Goal: Check status: Check status

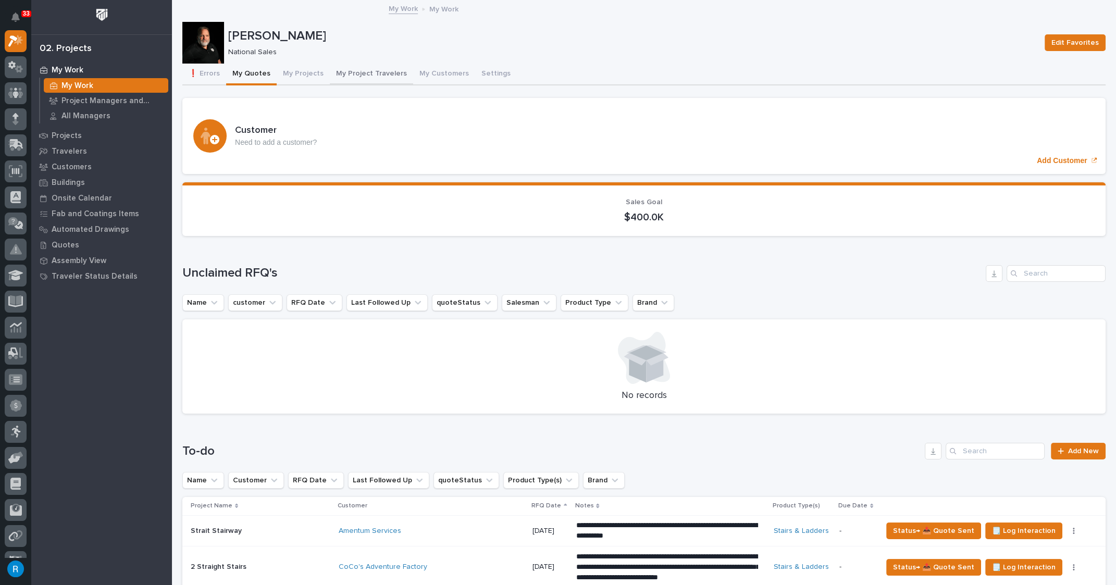
click at [301, 76] on button "My Projects" at bounding box center [303, 75] width 53 height 22
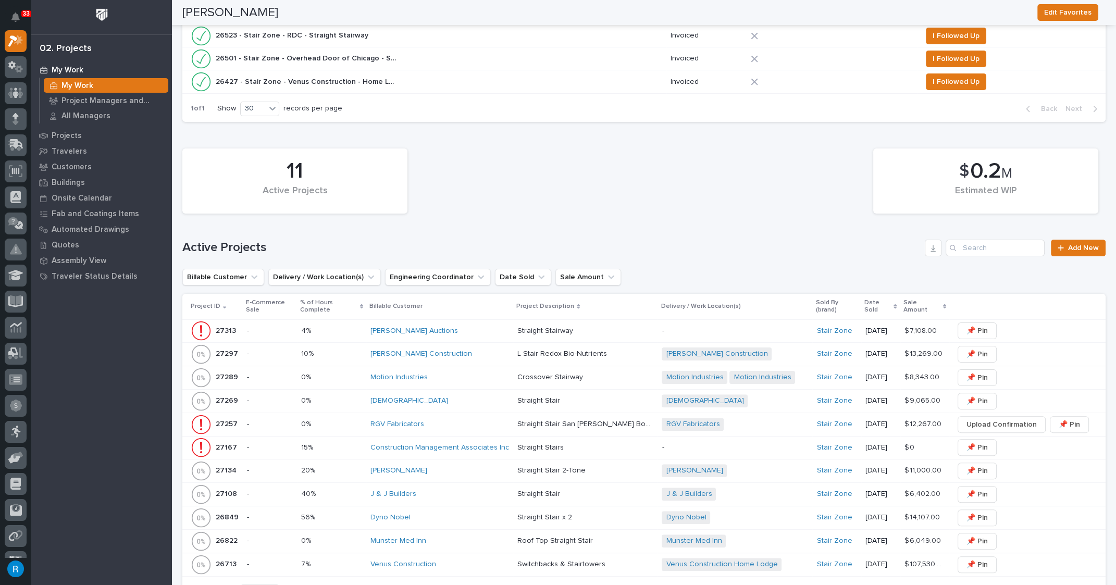
scroll to position [426, 0]
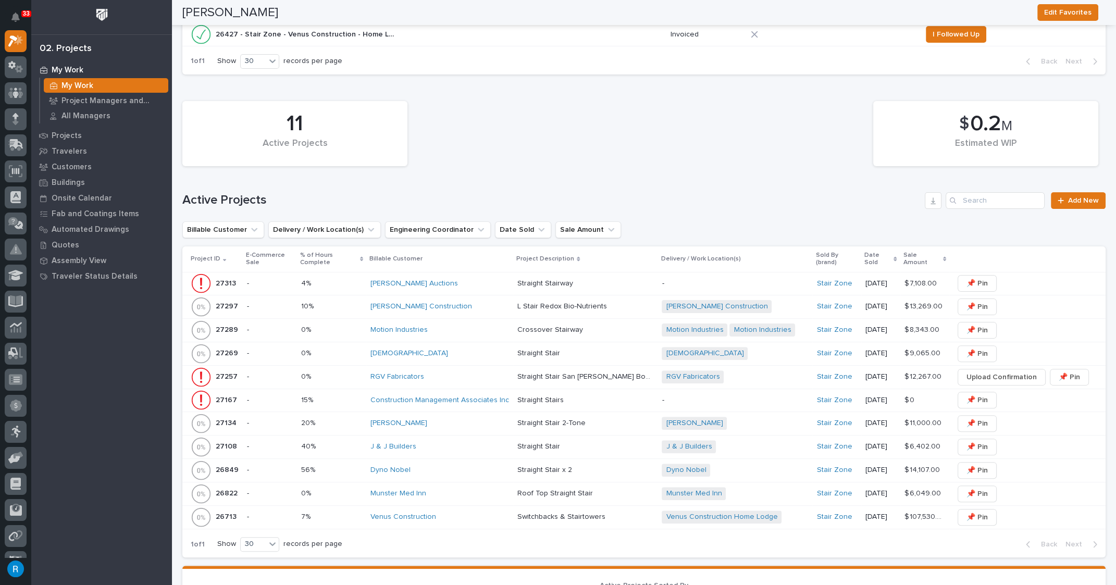
click at [346, 349] on p at bounding box center [331, 353] width 61 height 9
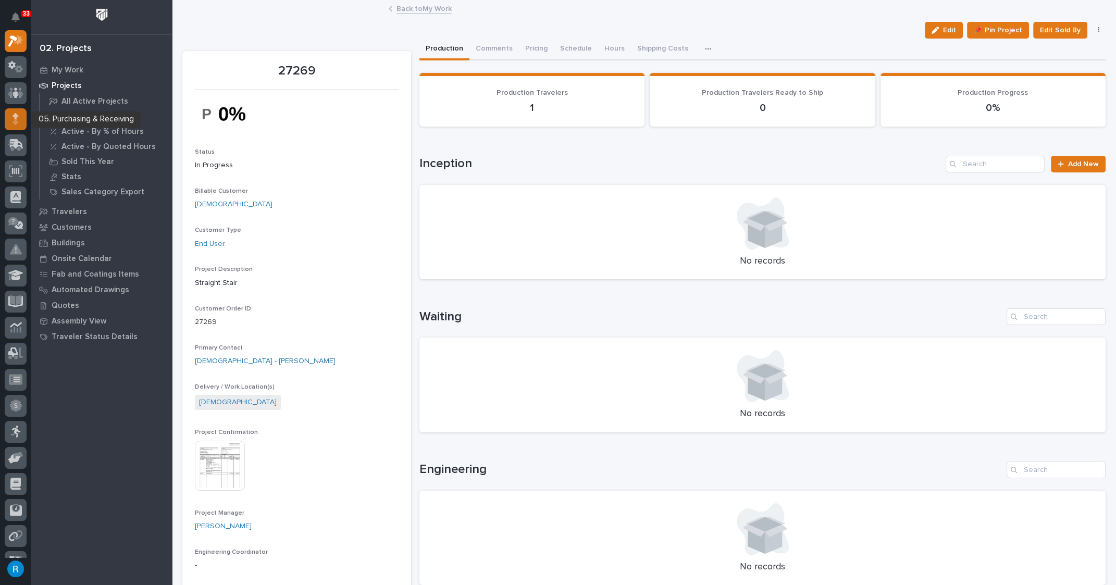
click at [13, 117] on icon at bounding box center [16, 119] width 6 height 12
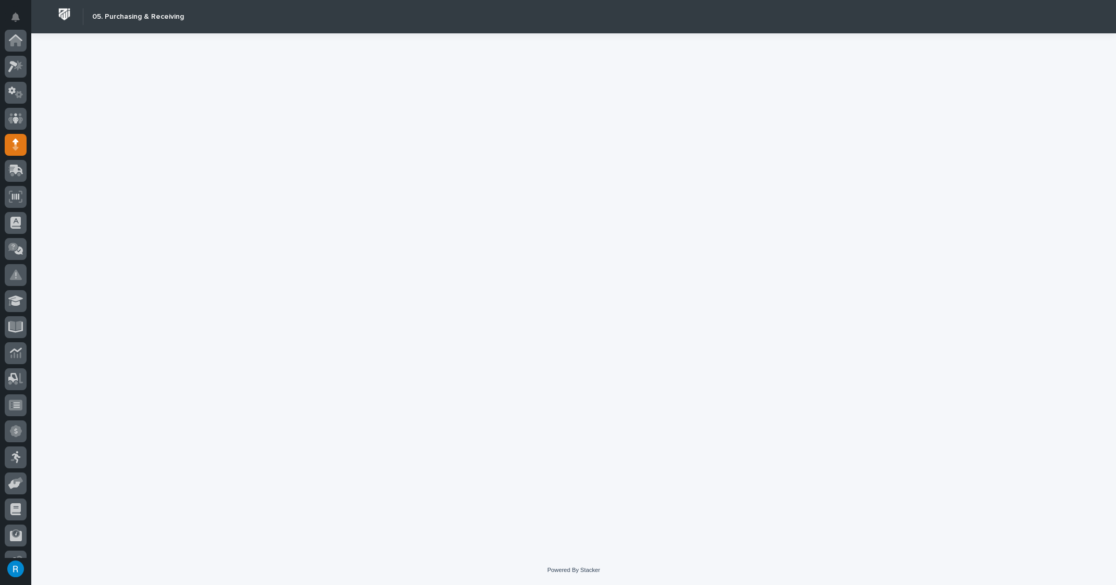
scroll to position [97, 0]
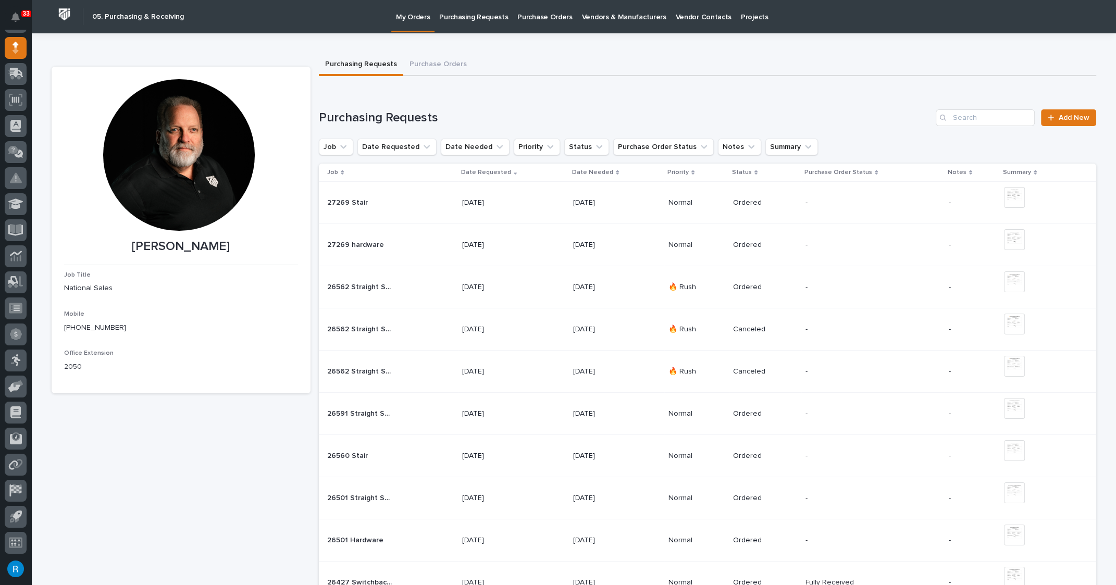
click at [395, 202] on div "27269 Stair 27269 Stair" at bounding box center [390, 202] width 127 height 17
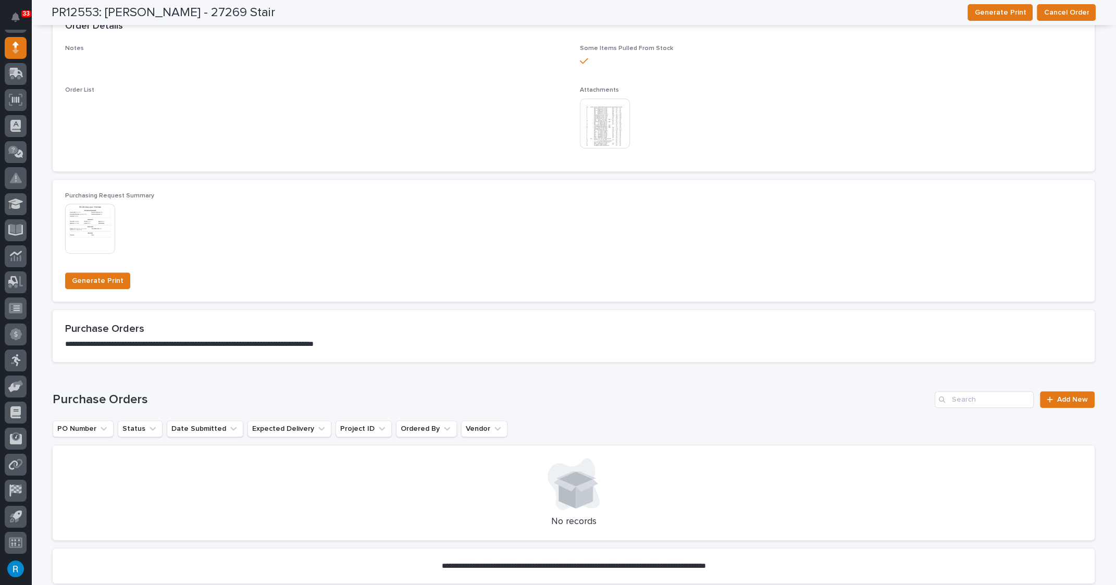
scroll to position [677, 0]
click at [84, 234] on img at bounding box center [90, 230] width 50 height 50
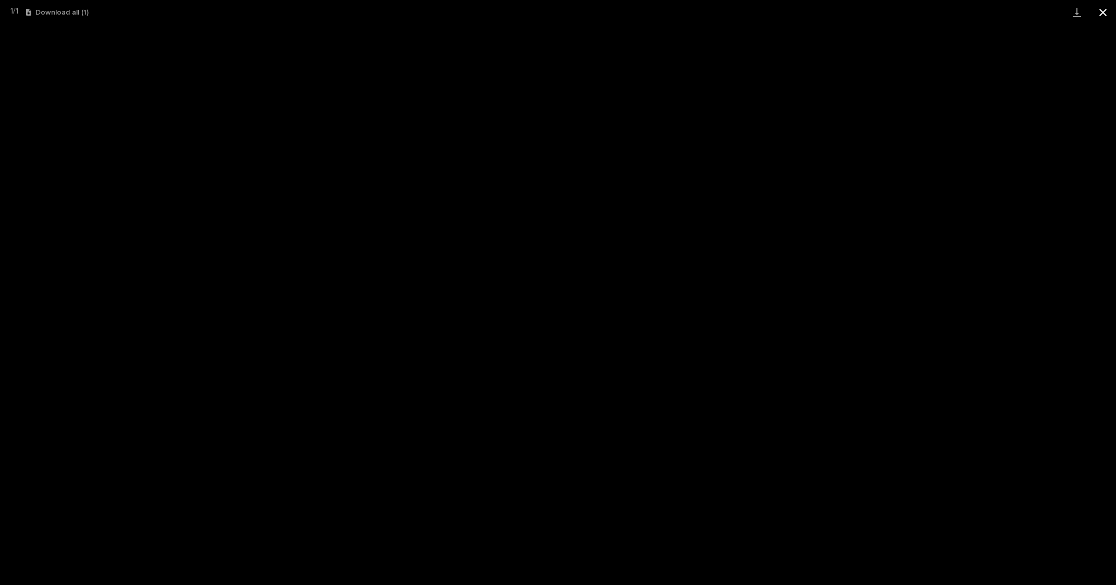
click at [1100, 11] on button "Close gallery" at bounding box center [1103, 12] width 26 height 24
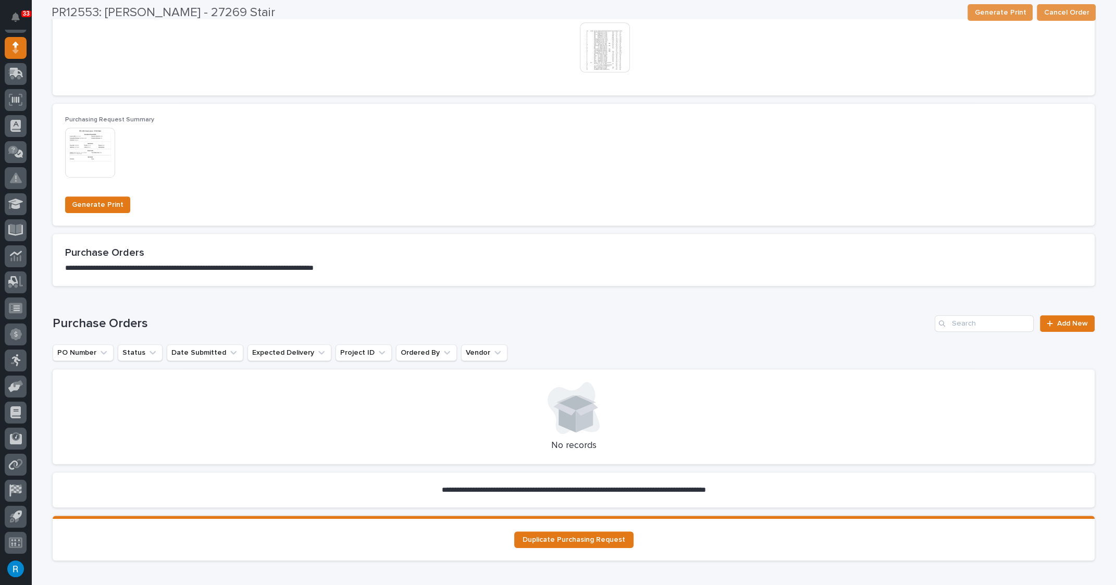
scroll to position [819, 0]
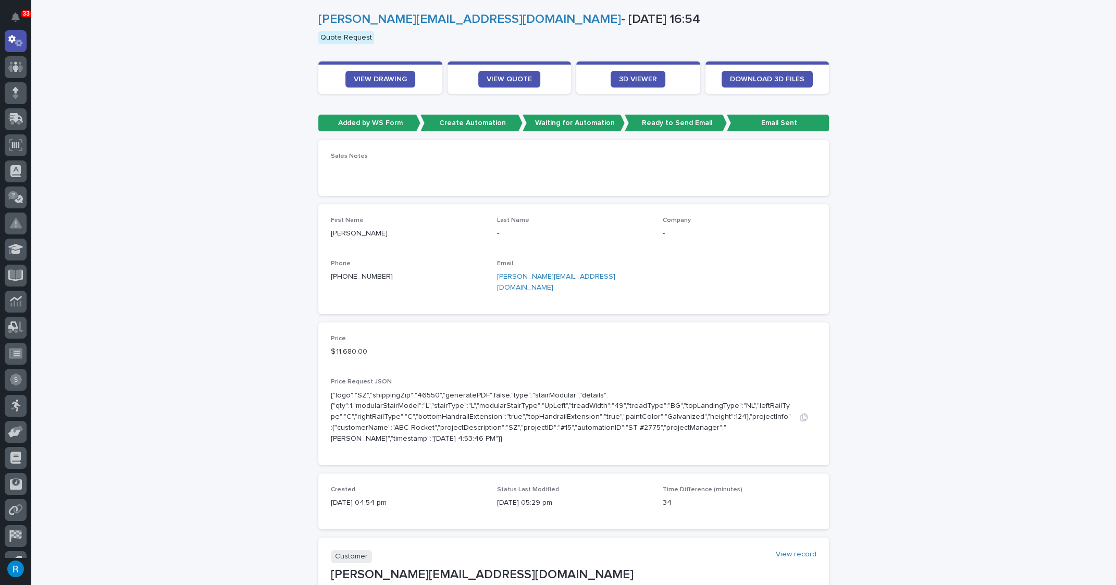
scroll to position [58, 0]
